Goal: Transaction & Acquisition: Purchase product/service

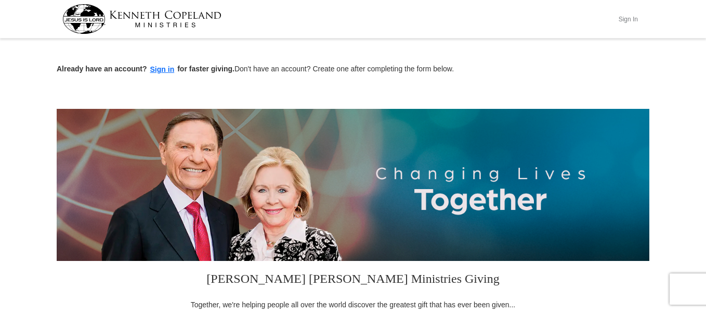
click at [625, 18] on button "Sign In" at bounding box center [628, 19] width 31 height 16
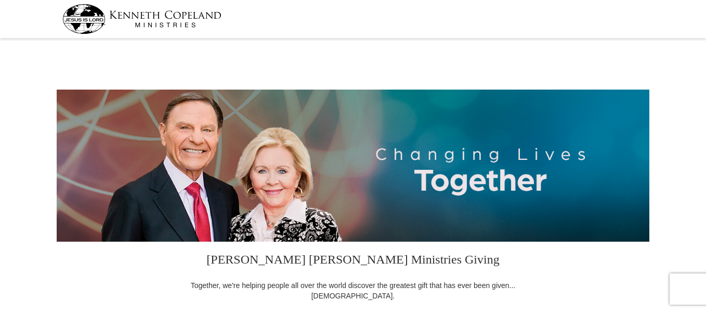
select select "FL"
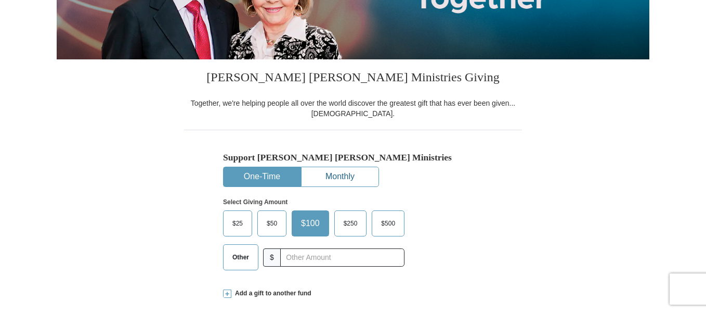
scroll to position [208, 0]
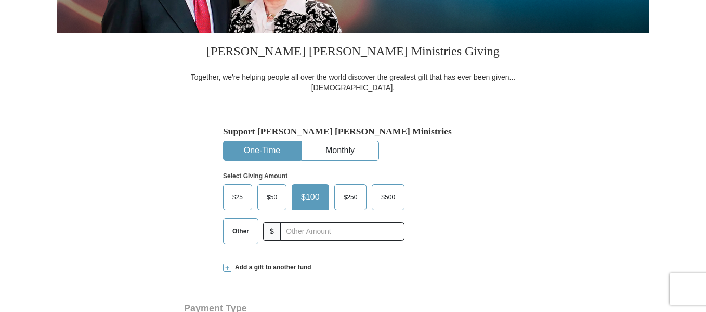
click at [313, 196] on span "$100" at bounding box center [310, 197] width 29 height 16
click at [0, 0] on input "$100" at bounding box center [0, 0] width 0 height 0
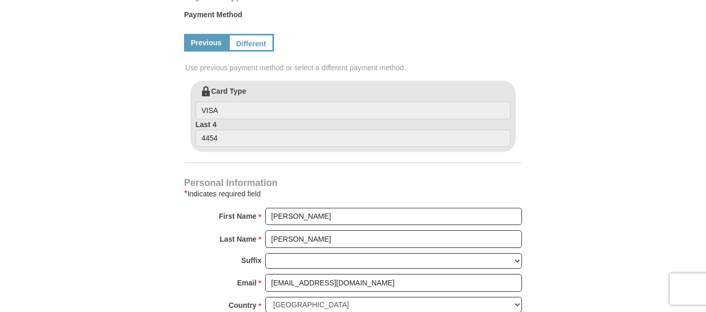
scroll to position [520, 0]
click at [240, 43] on link "Different" at bounding box center [250, 42] width 44 height 18
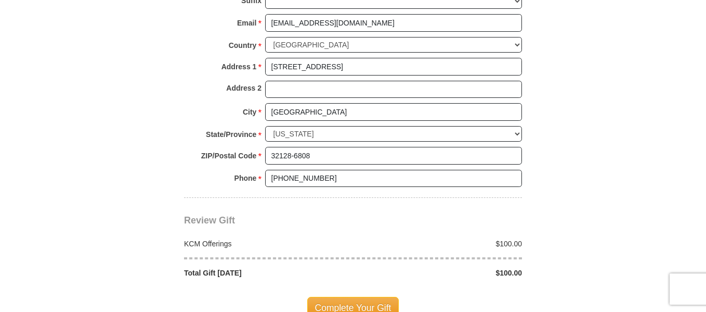
scroll to position [936, 0]
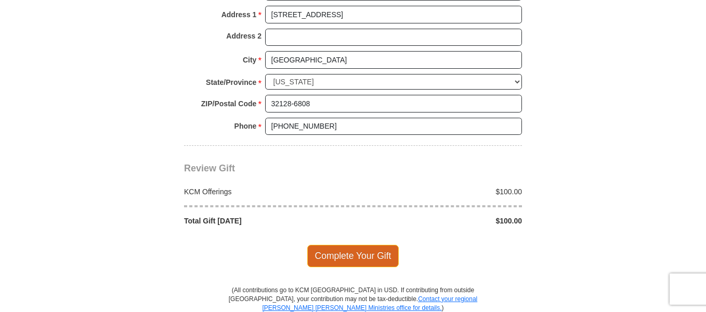
click at [336, 256] on span "Complete Your Gift" at bounding box center [353, 255] width 92 height 22
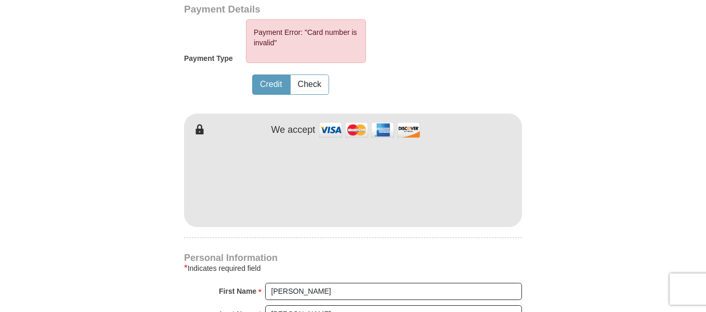
scroll to position [596, 0]
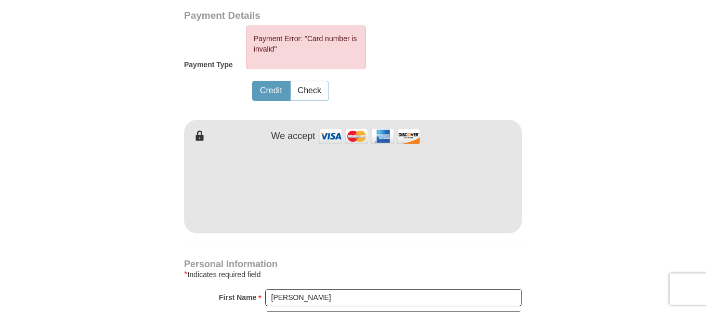
click at [497, 73] on div "Payment Details Payment Type Payment Error: "Card number is invalid" Credit Che…" at bounding box center [353, 121] width 338 height 223
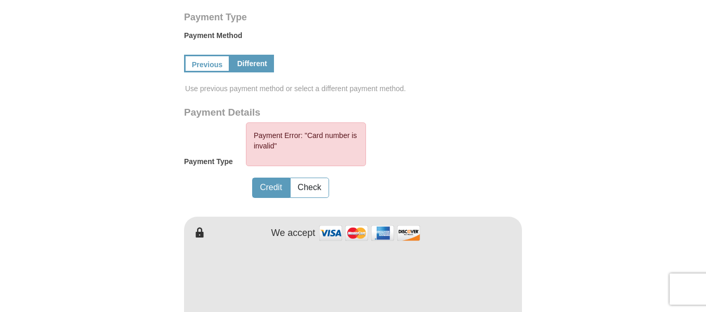
scroll to position [492, 0]
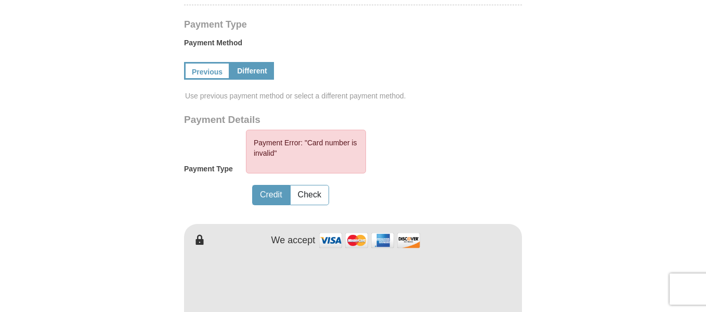
click at [253, 70] on link "Different" at bounding box center [252, 71] width 44 height 18
click at [209, 72] on link "Previous" at bounding box center [206, 71] width 44 height 18
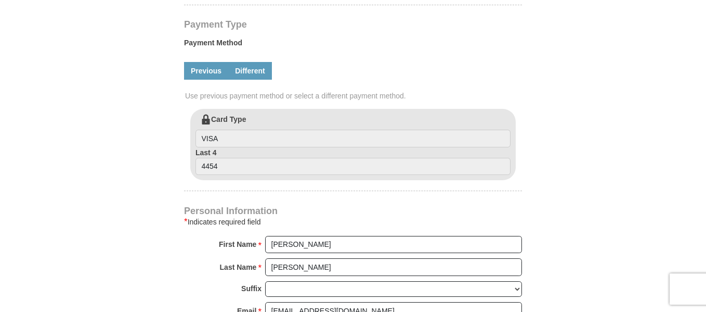
click at [256, 71] on link "Different" at bounding box center [250, 71] width 44 height 18
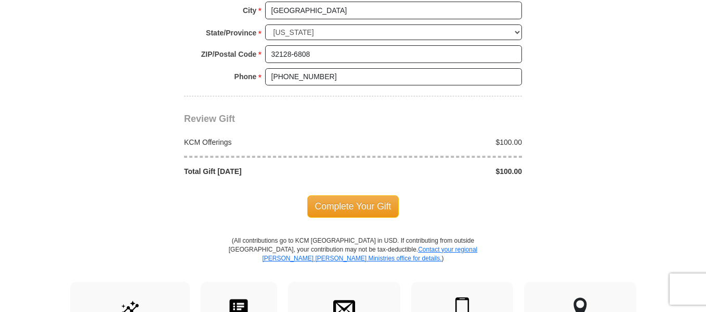
scroll to position [1064, 0]
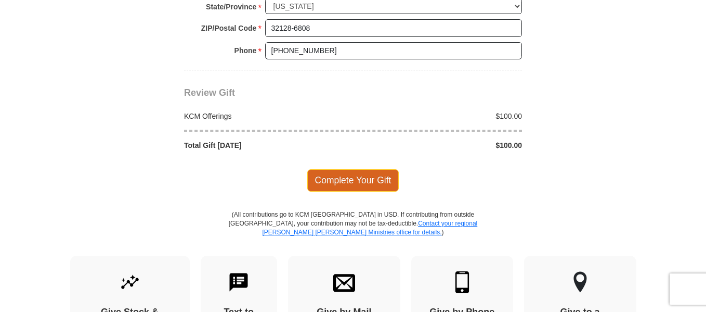
click at [367, 180] on span "Complete Your Gift" at bounding box center [353, 180] width 92 height 22
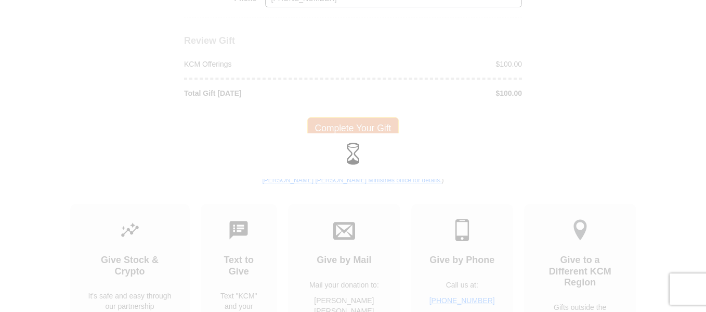
scroll to position [1012, 0]
